Goal: Find specific page/section: Find specific page/section

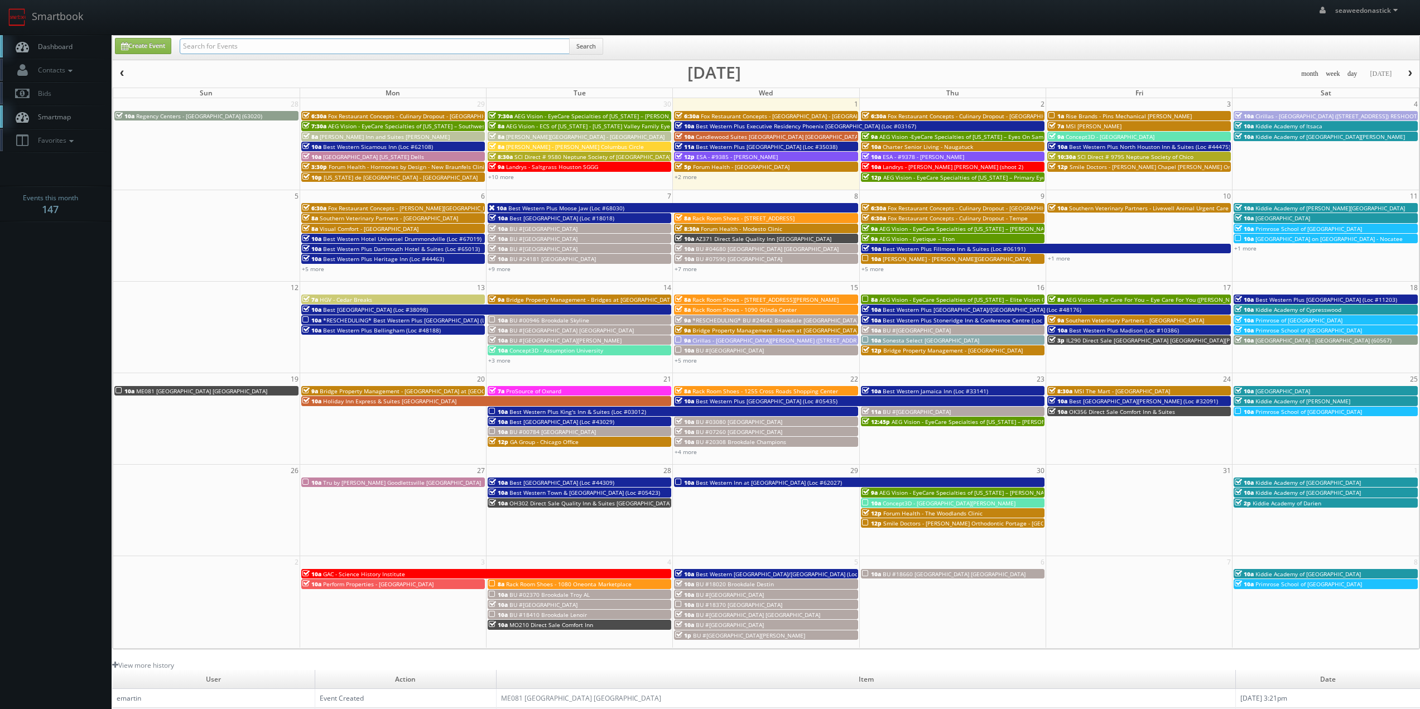
click at [271, 46] on input "text" at bounding box center [375, 47] width 390 height 16
click at [281, 49] on input "text" at bounding box center [375, 47] width 390 height 16
paste input "(09-10-25) Best Western Plus Red Deer Inn & Suites (Loc #61062)"
type input "(09-10-25) Best Western Plus Red Deer Inn & Suites (Loc #61062)"
click at [589, 49] on button "Search" at bounding box center [586, 46] width 34 height 17
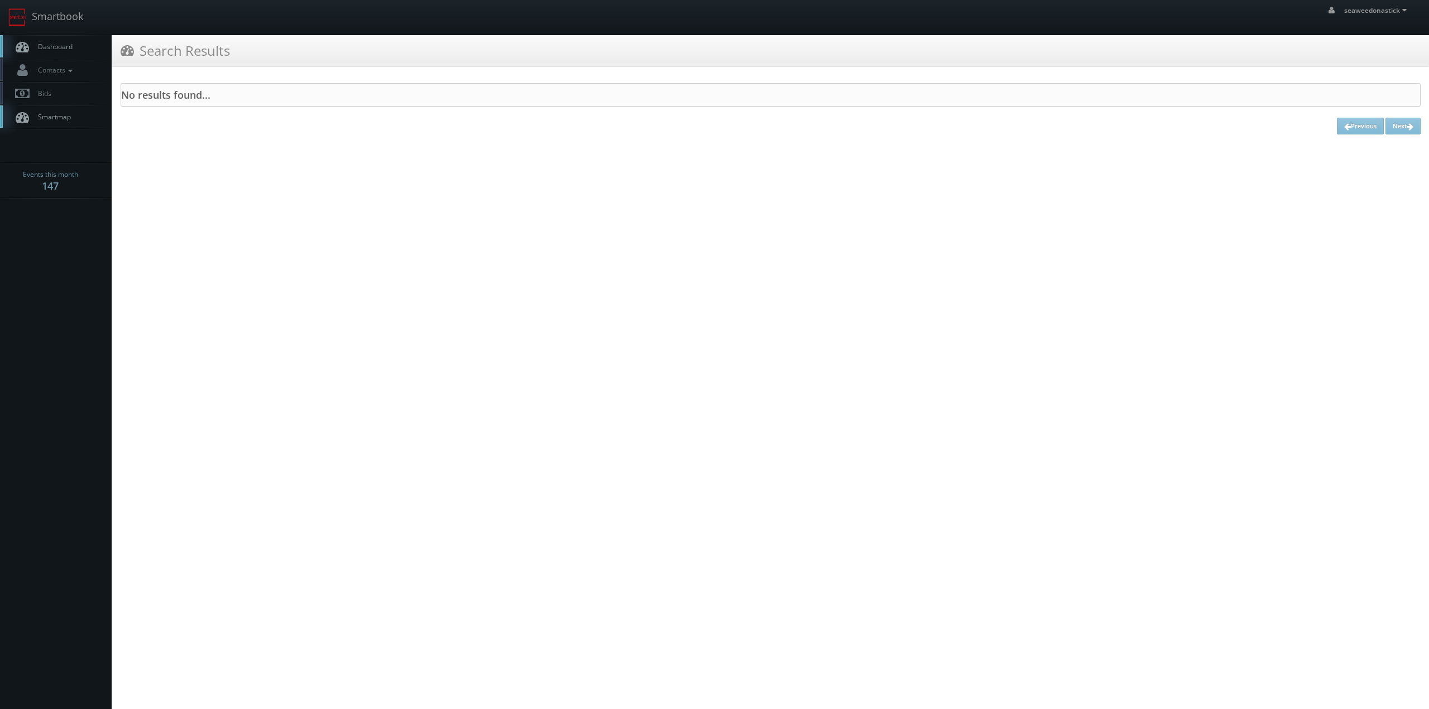
drag, startPoint x: 440, startPoint y: 59, endPoint x: 443, endPoint y: 51, distance: 8.3
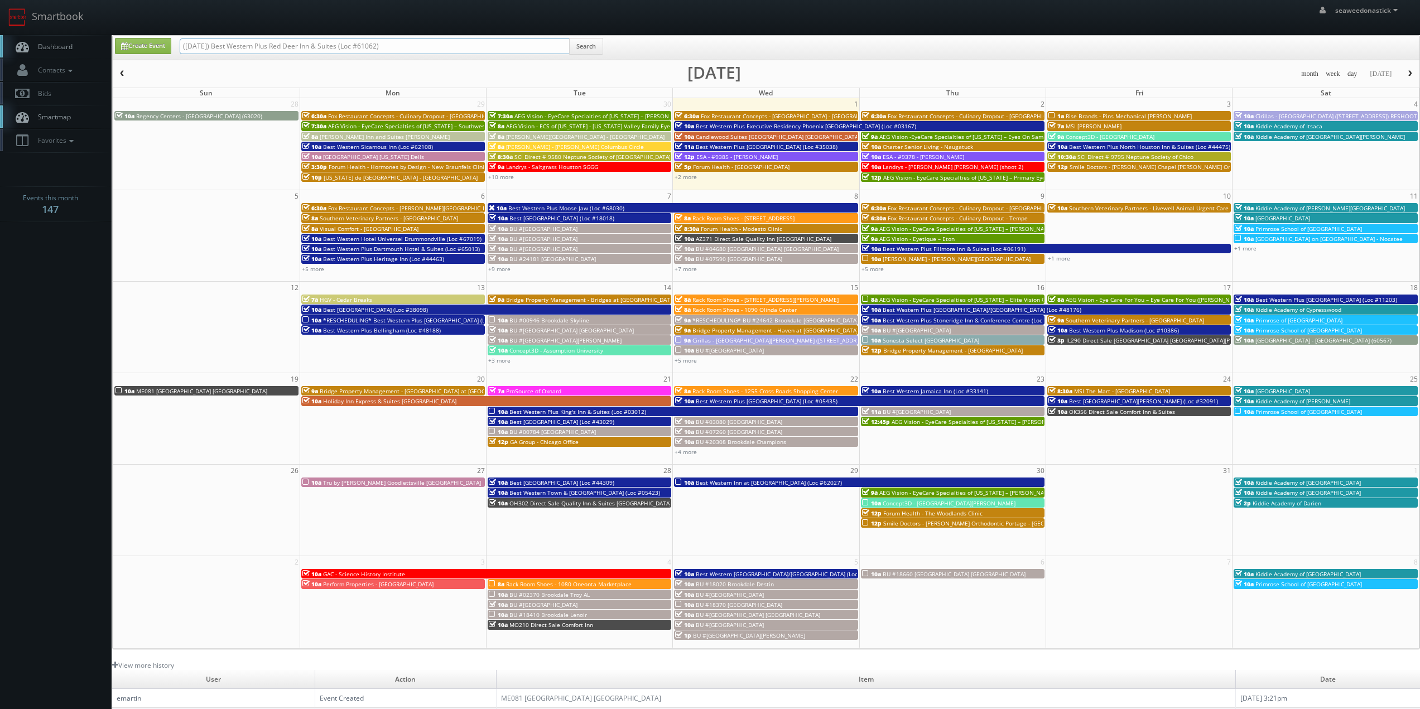
drag, startPoint x: 421, startPoint y: 49, endPoint x: 345, endPoint y: 55, distance: 76.2
click at [345, 55] on div "(09-10-25) Best Western Plus Red Deer Inn & Suites (Loc #61062) Search" at bounding box center [392, 49] width 424 height 22
drag, startPoint x: 219, startPoint y: 47, endPoint x: 150, endPoint y: 52, distance: 69.4
click at [150, 52] on div "Create Event (09-10-25) Best Western Plus Red Deer Inn & Suites Search" at bounding box center [767, 49] width 1321 height 22
type input "Best Western Plus Red Deer Inn & Suites"
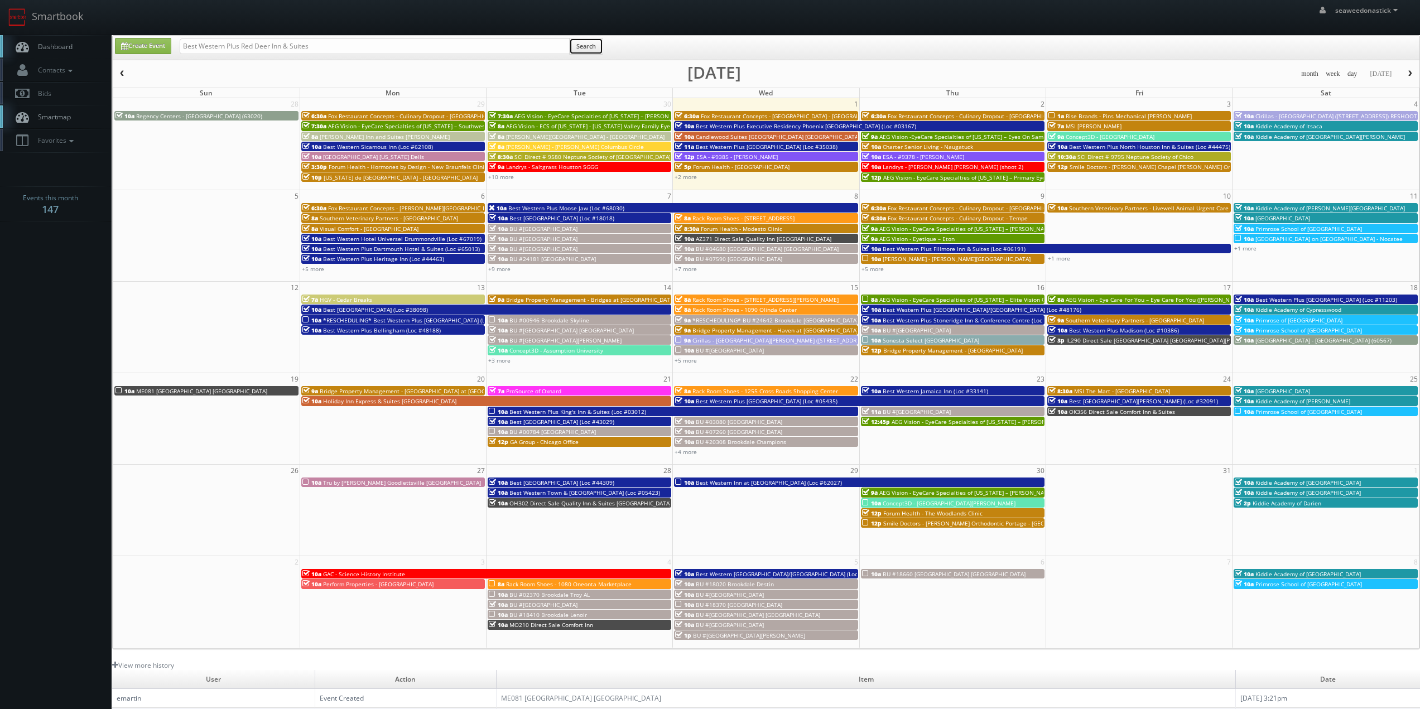
click at [575, 45] on button "Search" at bounding box center [586, 46] width 34 height 17
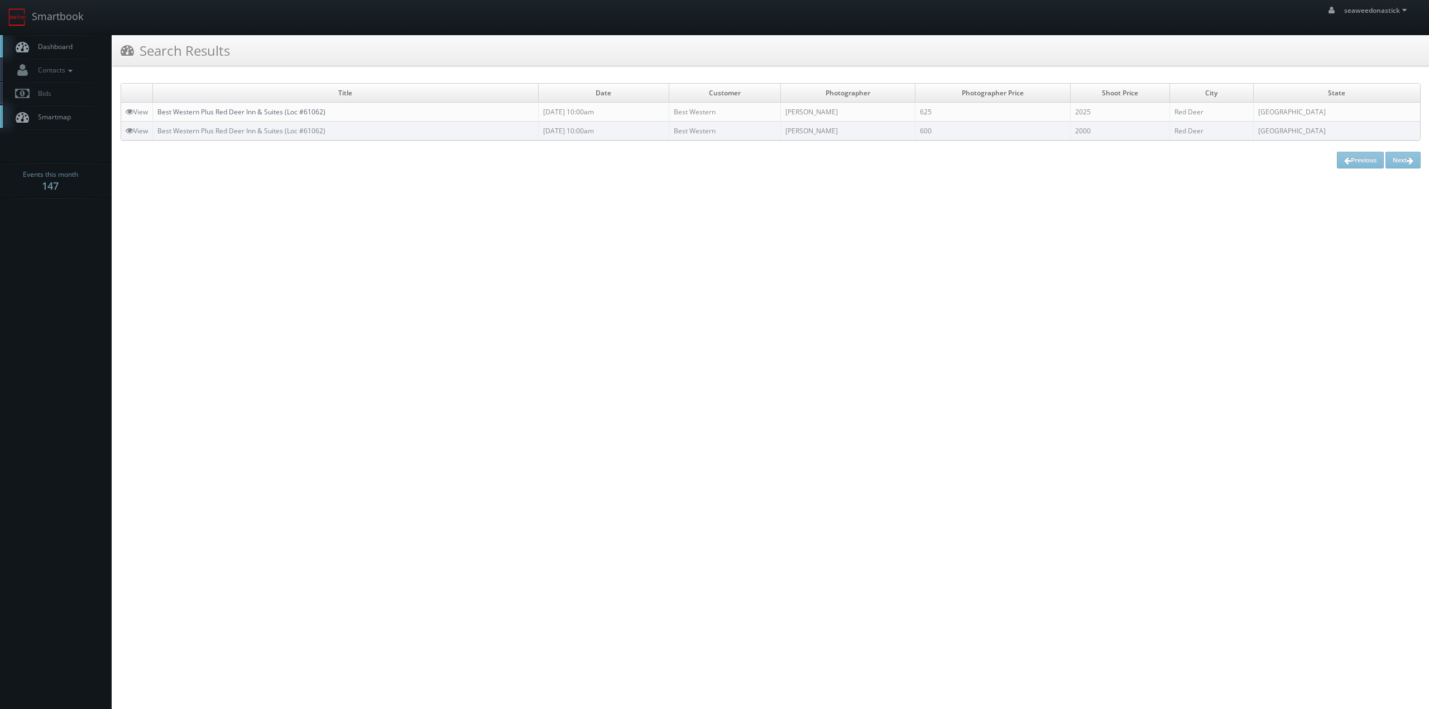
click at [305, 111] on link "Best Western Plus Red Deer Inn & Suites (Loc #61062)" at bounding box center [241, 111] width 168 height 9
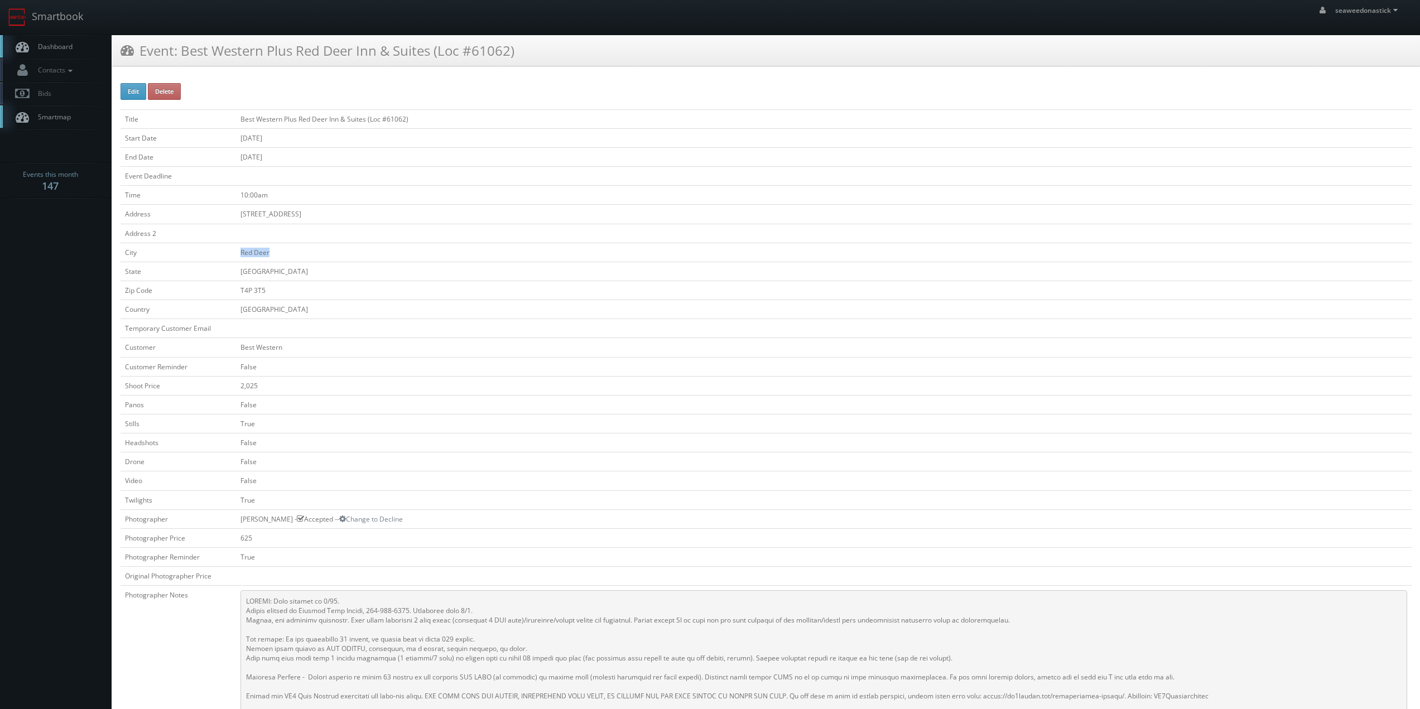
drag, startPoint x: 233, startPoint y: 254, endPoint x: 272, endPoint y: 256, distance: 38.6
click at [272, 256] on tr "City [GEOGRAPHIC_DATA]" at bounding box center [766, 252] width 1291 height 19
